Goal: Task Accomplishment & Management: Complete application form

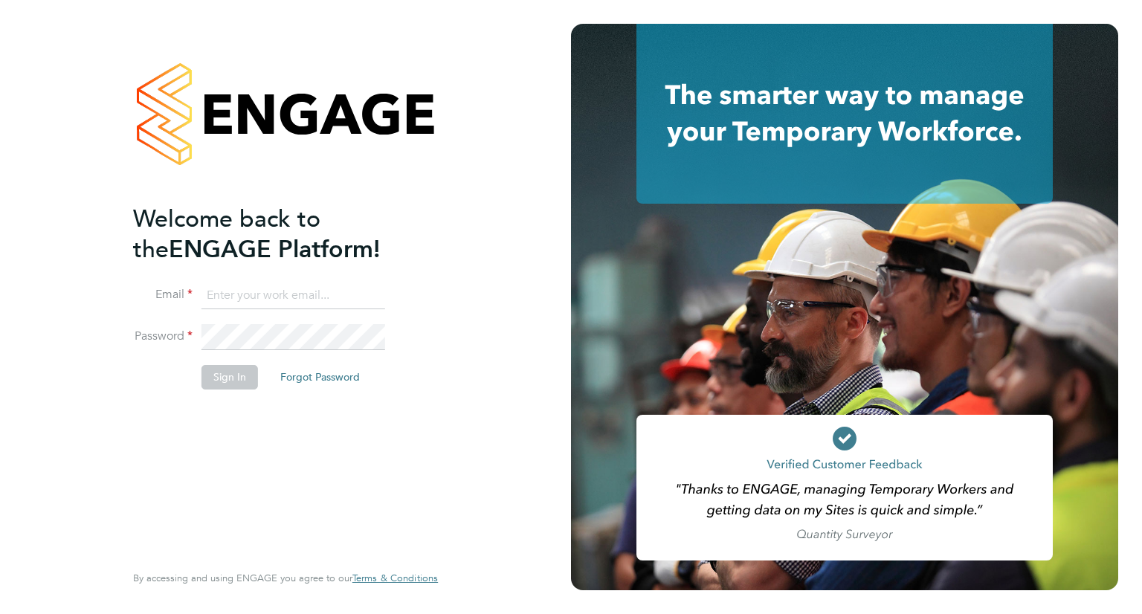
click at [266, 286] on input at bounding box center [293, 295] width 184 height 27
type input "odhran.mccarthy@buildrec.com"
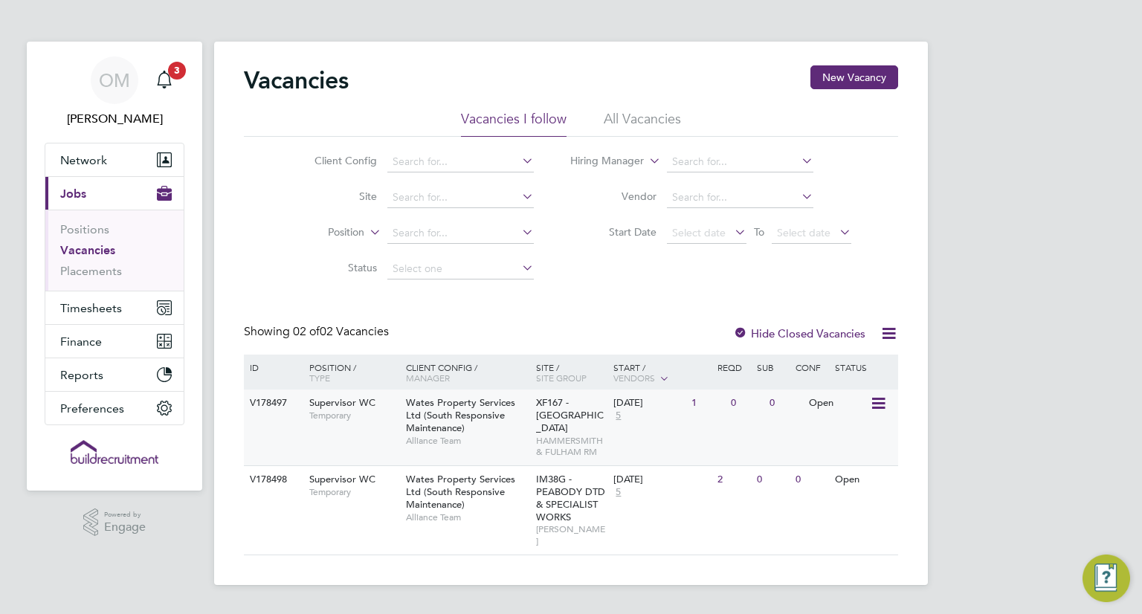
click at [459, 403] on span "Wates Property Services Ltd (South Responsive Maintenance)" at bounding box center [460, 415] width 109 height 38
